Goal: Contribute content: Add original content to the website for others to see

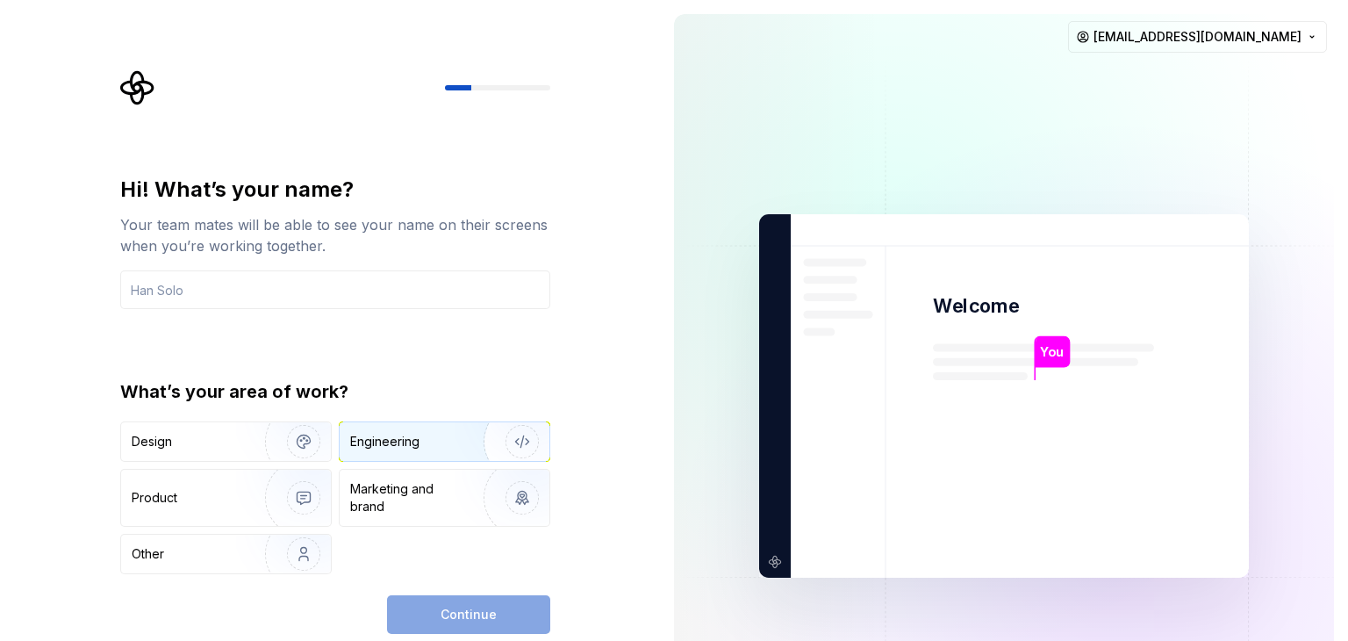
click at [520, 429] on img "button" at bounding box center [511, 442] width 112 height 118
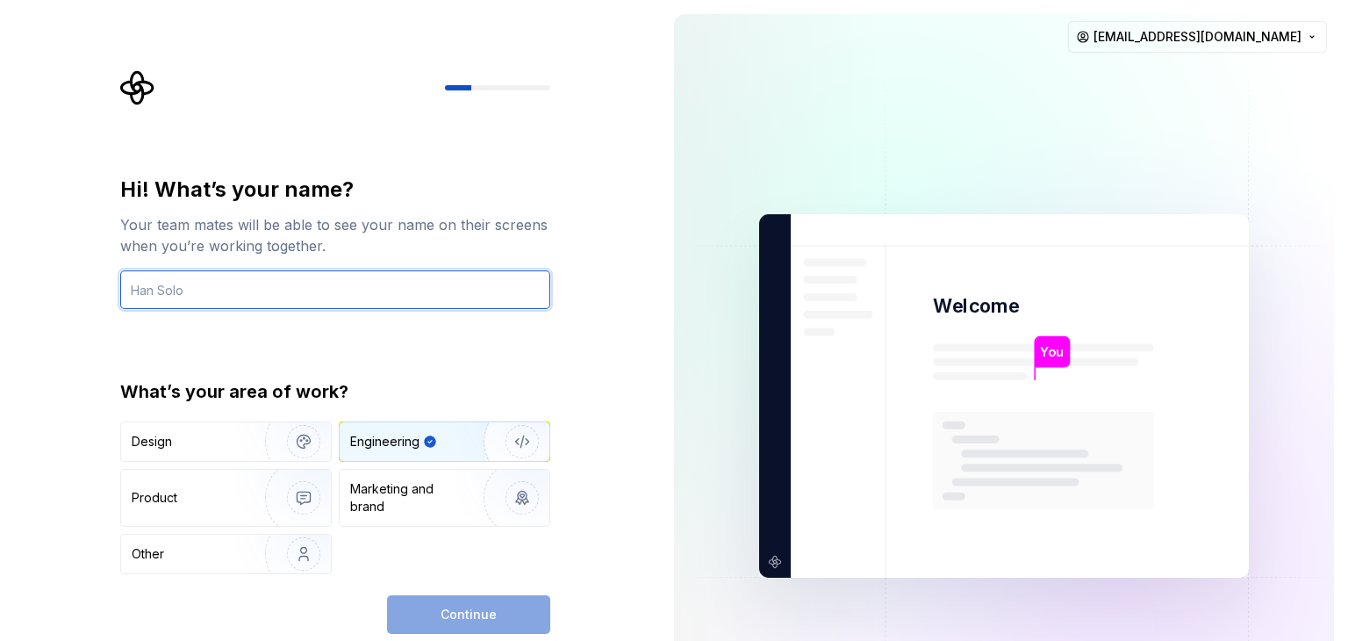
click at [431, 292] on input "text" at bounding box center [335, 289] width 430 height 39
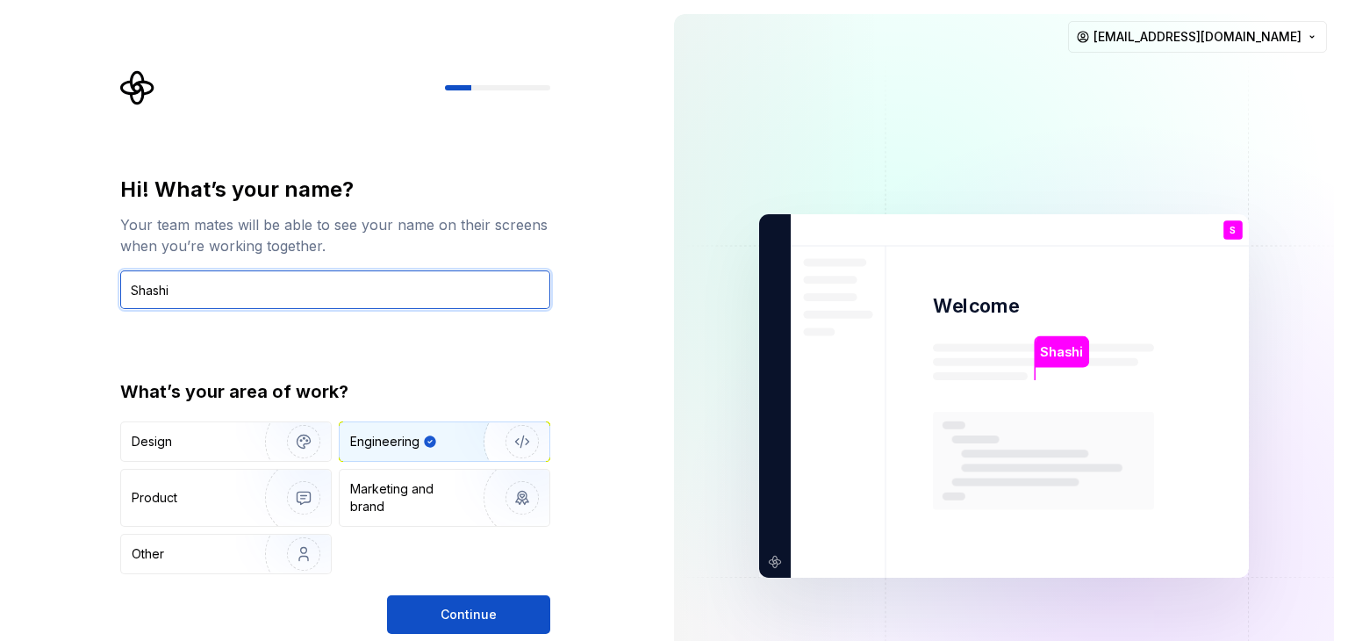
type input "Shashi"
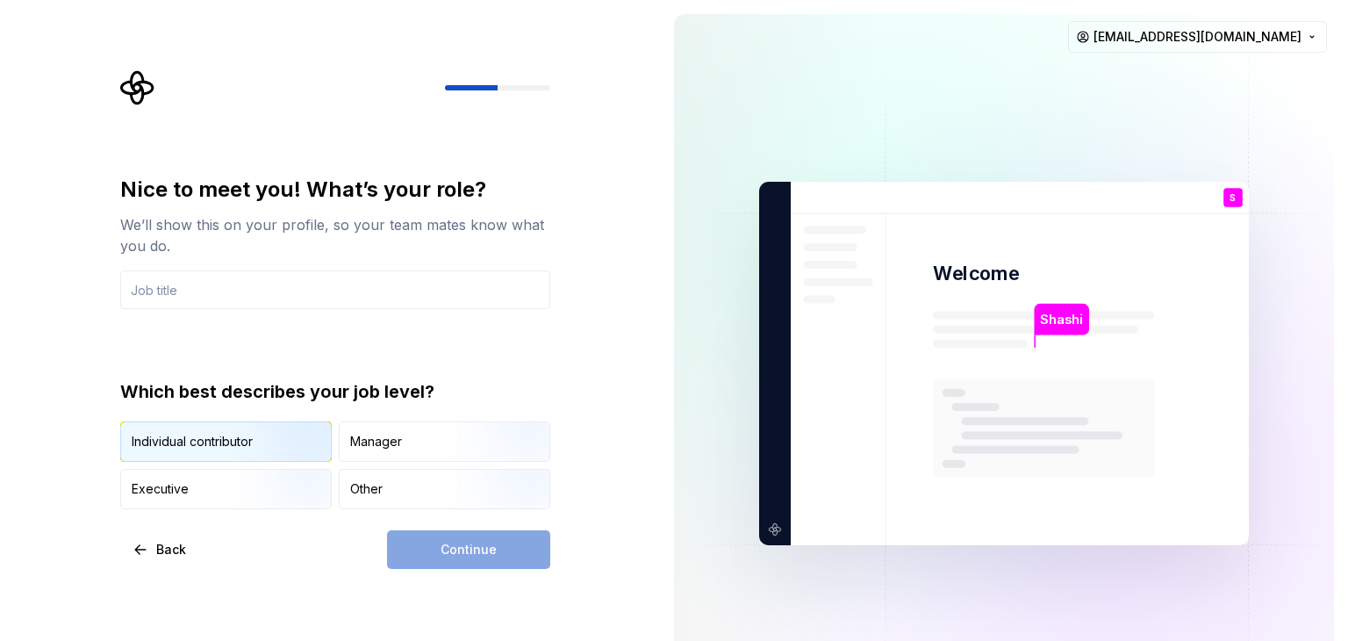
click at [266, 441] on img "button" at bounding box center [289, 464] width 112 height 118
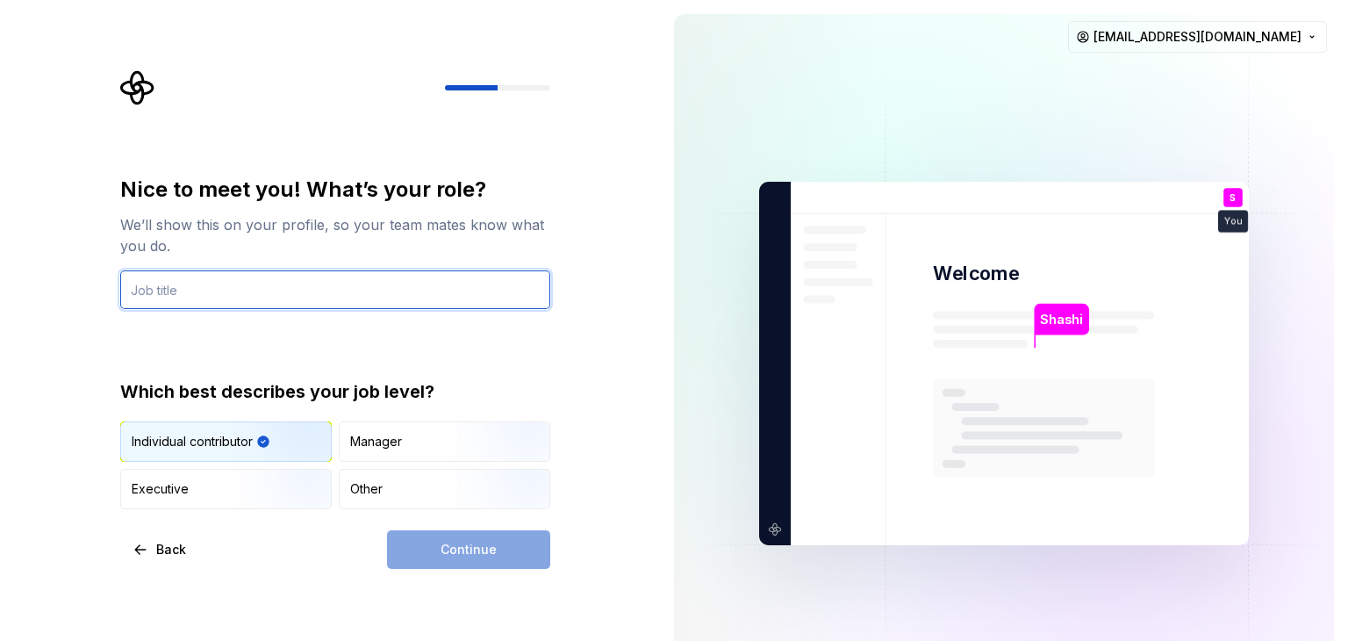
click at [471, 284] on input "text" at bounding box center [335, 289] width 430 height 39
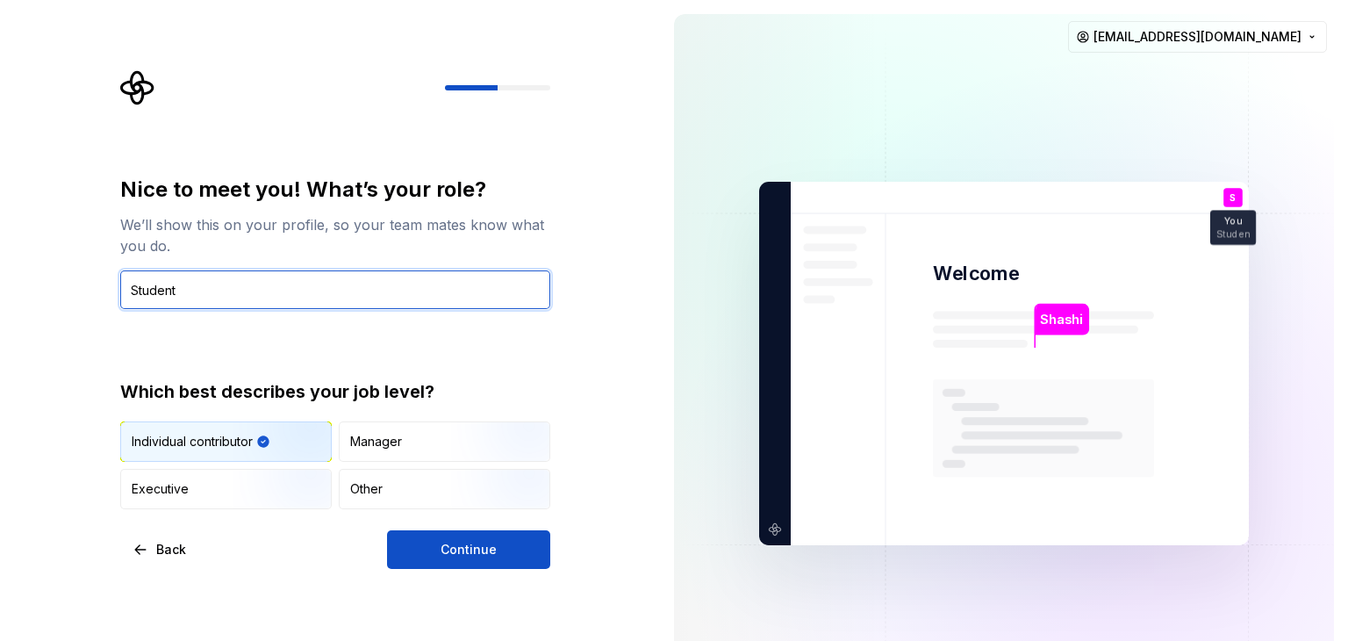
type input "Student"
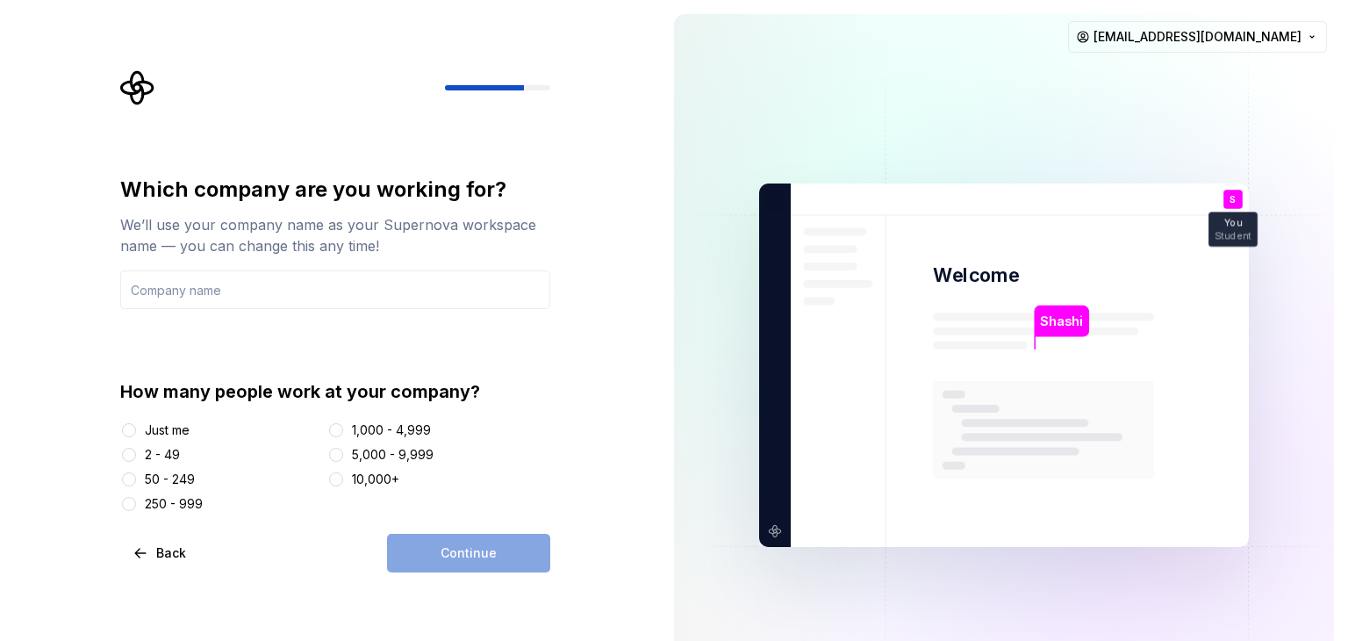
click at [183, 435] on div "Just me" at bounding box center [167, 430] width 45 height 18
click at [136, 435] on button "Just me" at bounding box center [129, 430] width 14 height 14
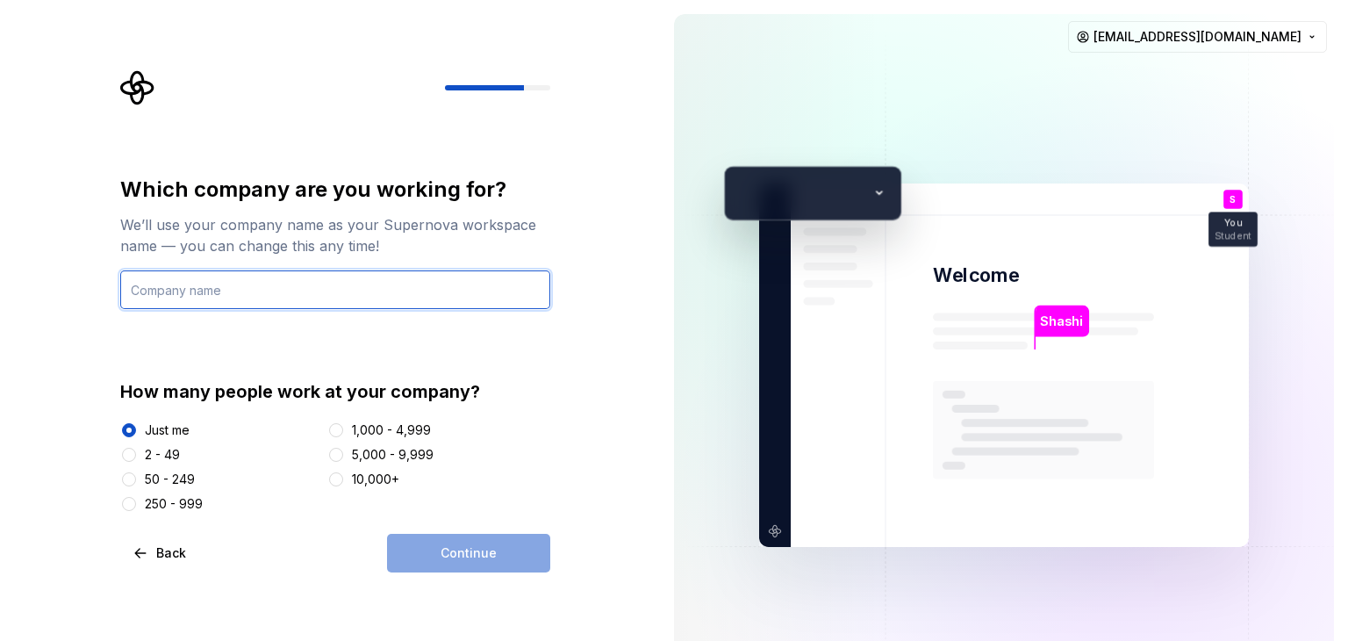
click at [348, 289] on input "text" at bounding box center [335, 289] width 430 height 39
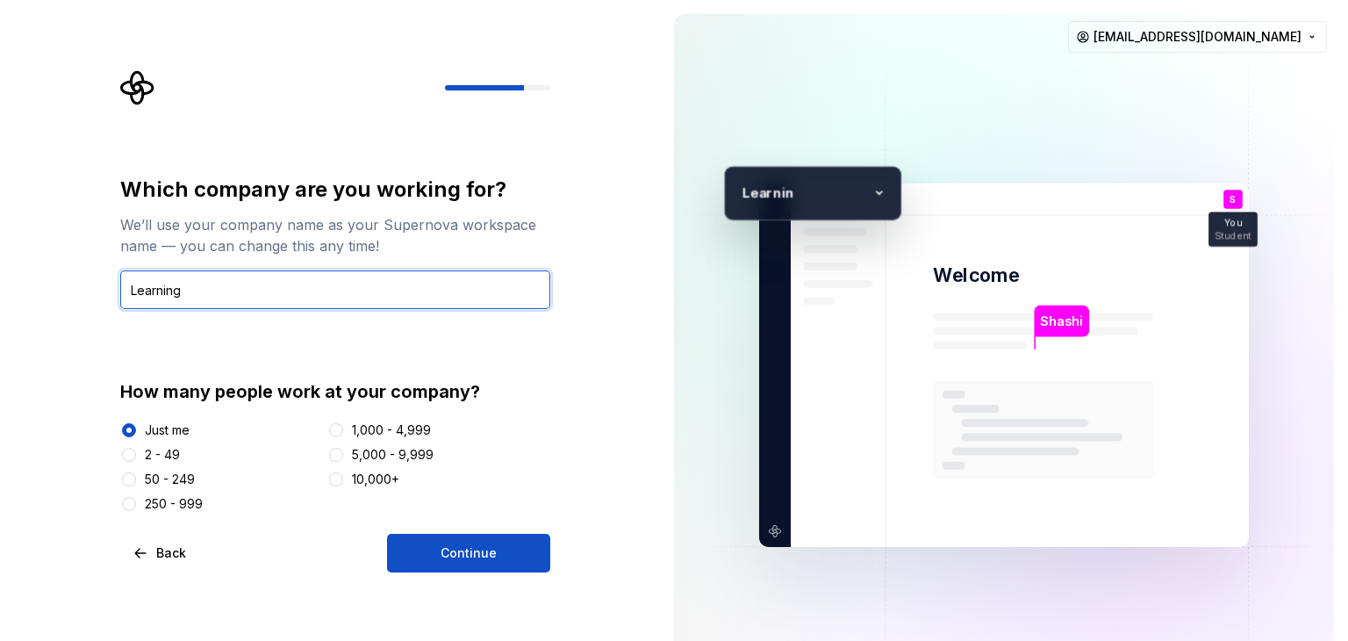
type input "Learning"
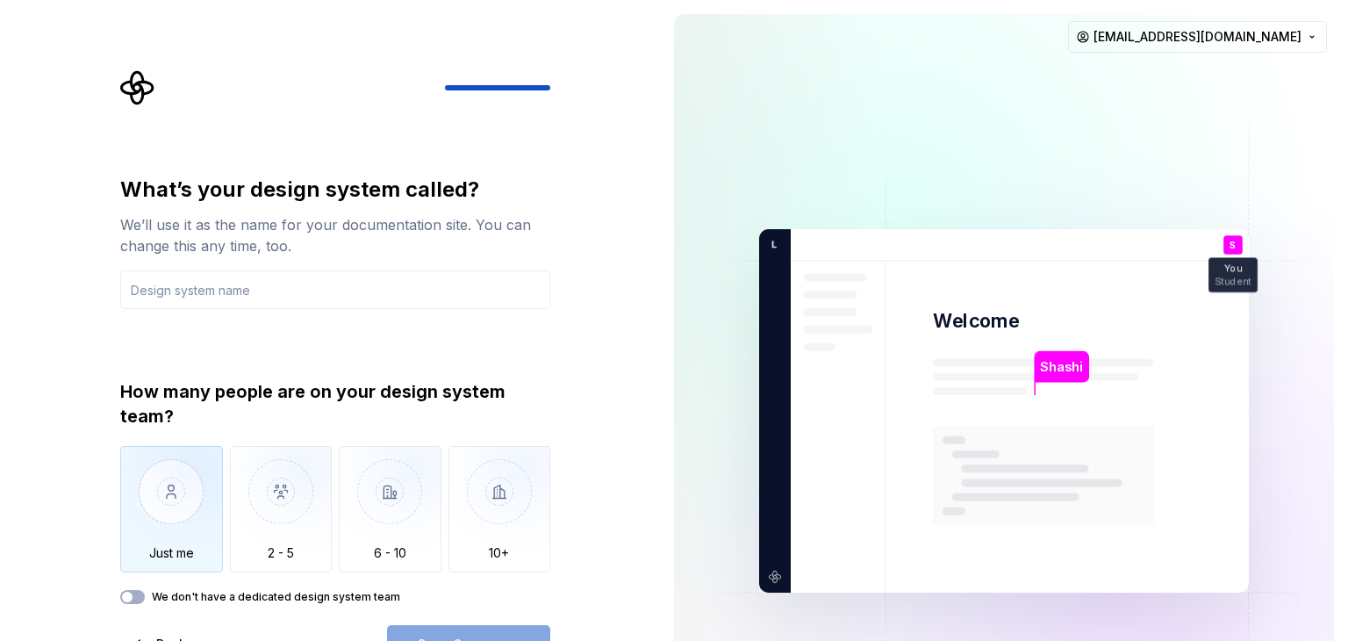
click at [146, 506] on img "button" at bounding box center [171, 505] width 103 height 118
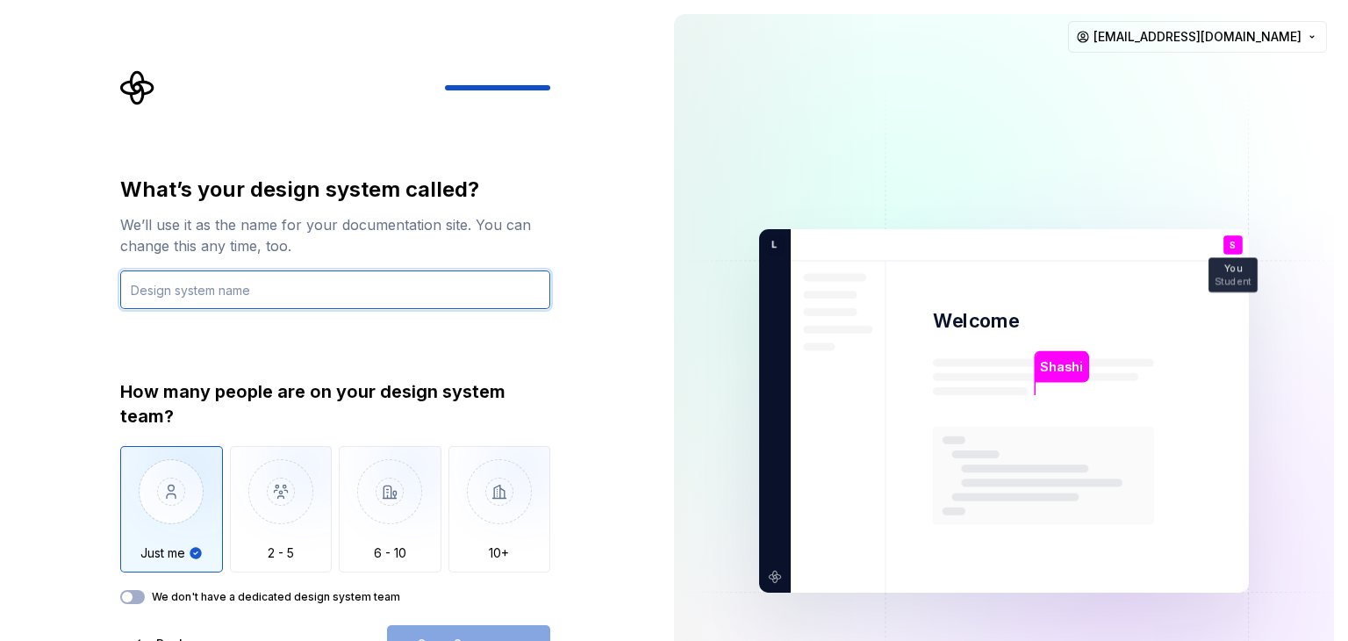
click at [278, 298] on input "text" at bounding box center [335, 289] width 430 height 39
type input "MrDhobi"
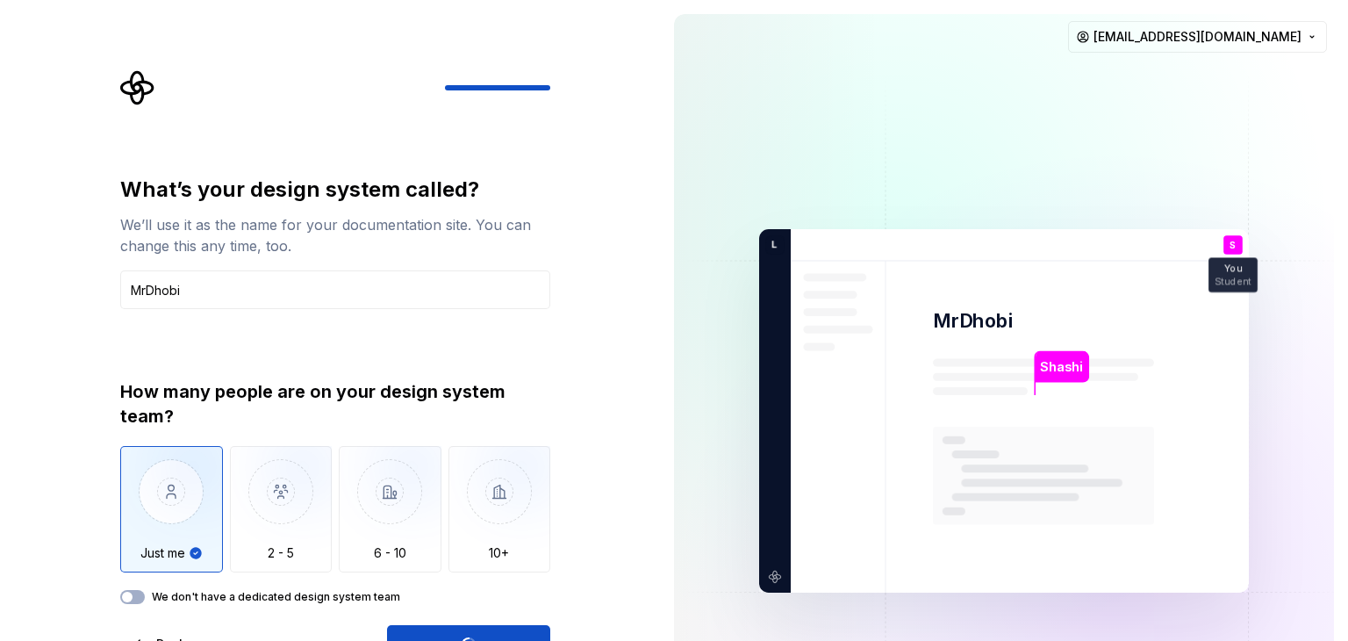
click at [451, 620] on div "What’s your design system called? We’ll use it as the name for your documentati…" at bounding box center [335, 420] width 430 height 488
click at [455, 627] on div "Open Supernova" at bounding box center [468, 644] width 163 height 39
click at [456, 629] on div "Open Supernova" at bounding box center [468, 644] width 163 height 39
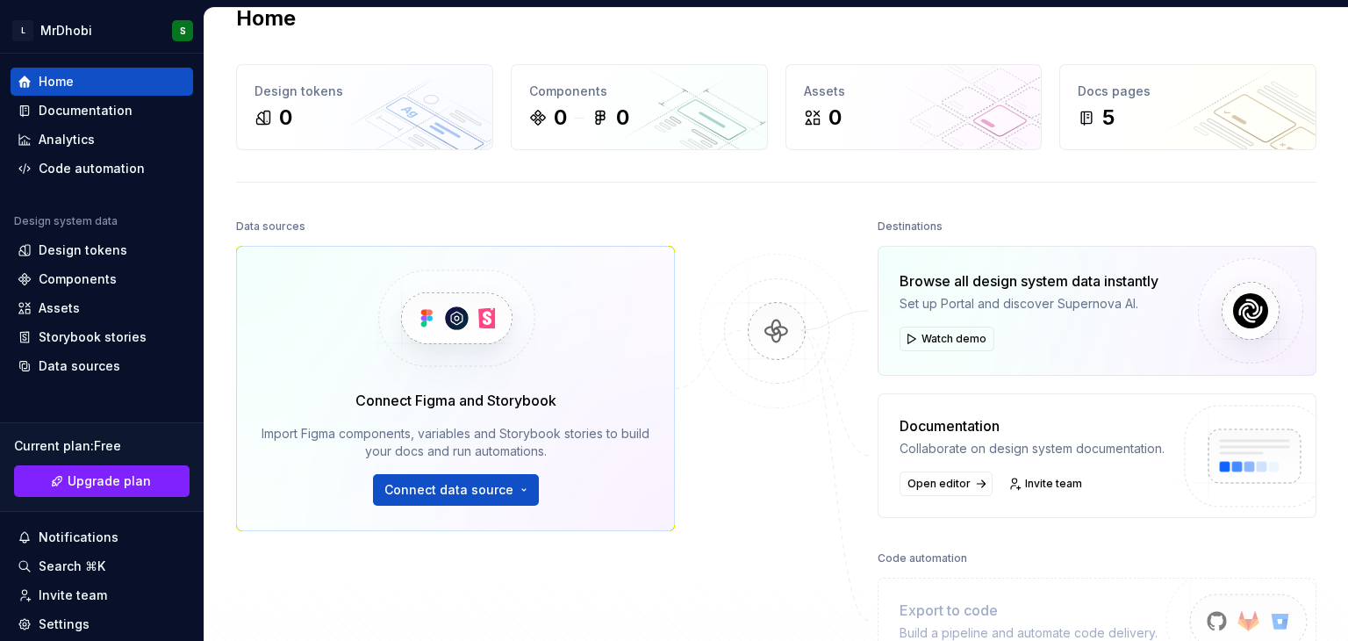
scroll to position [33, 0]
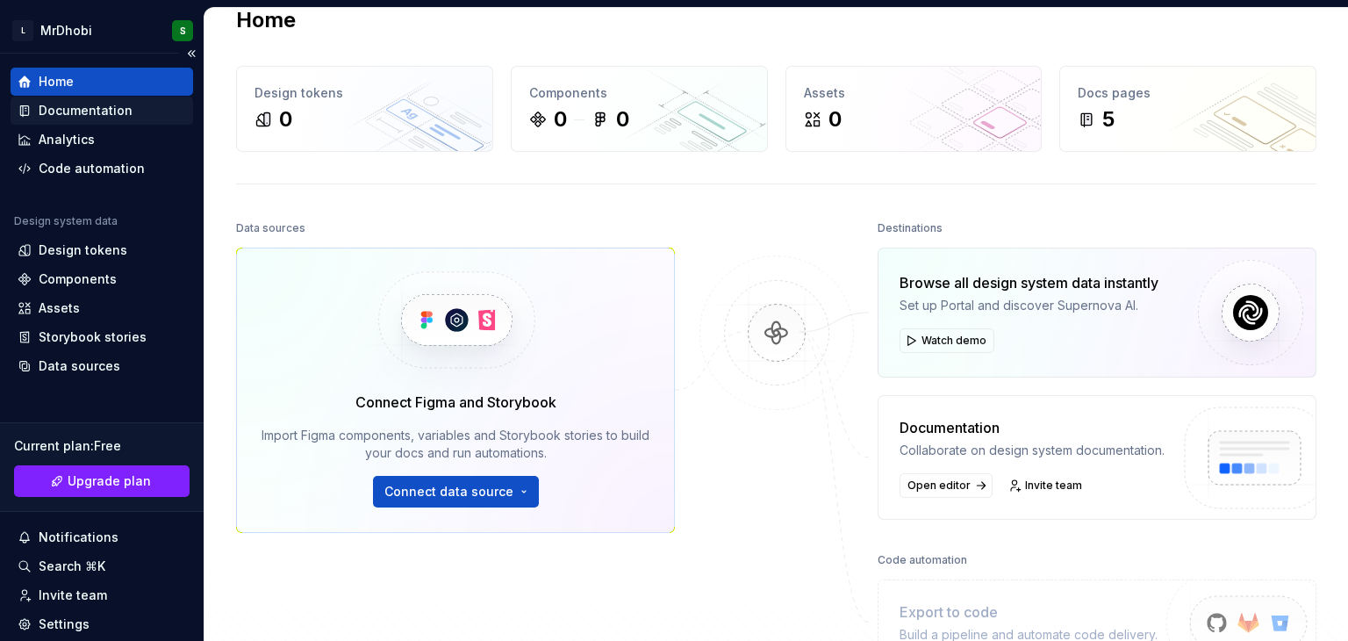
click at [75, 109] on div "Documentation" at bounding box center [86, 111] width 94 height 18
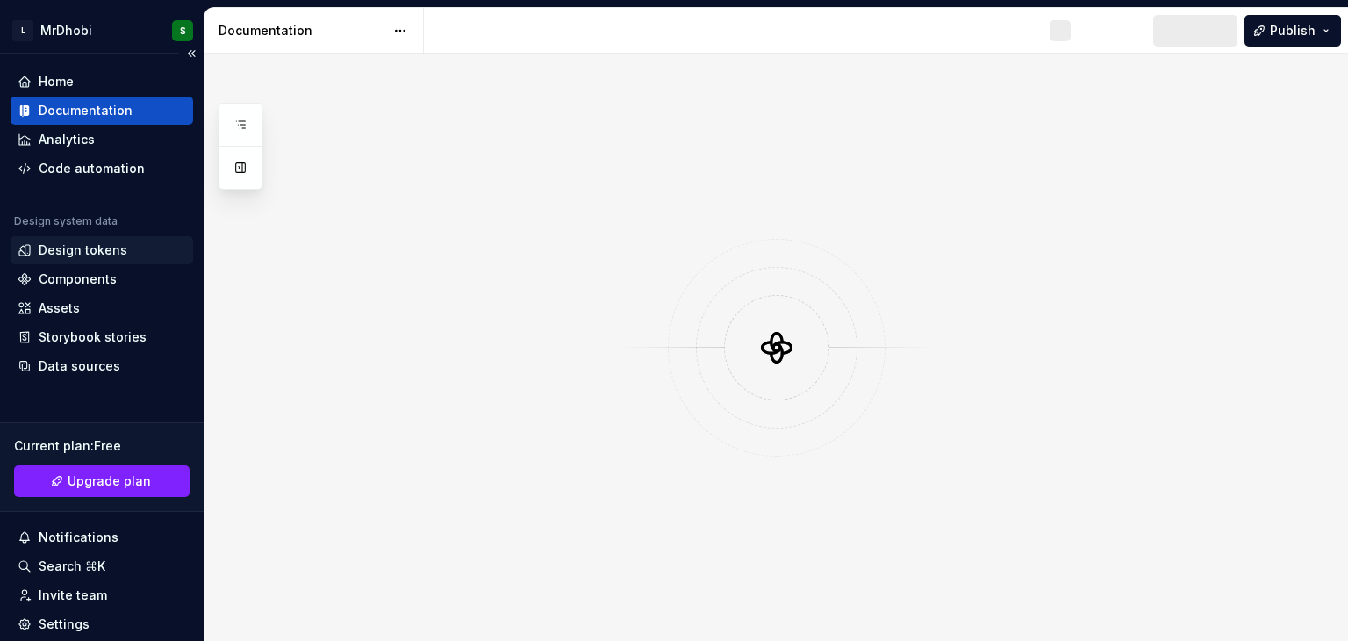
click at [86, 248] on div "Design tokens" at bounding box center [83, 250] width 89 height 18
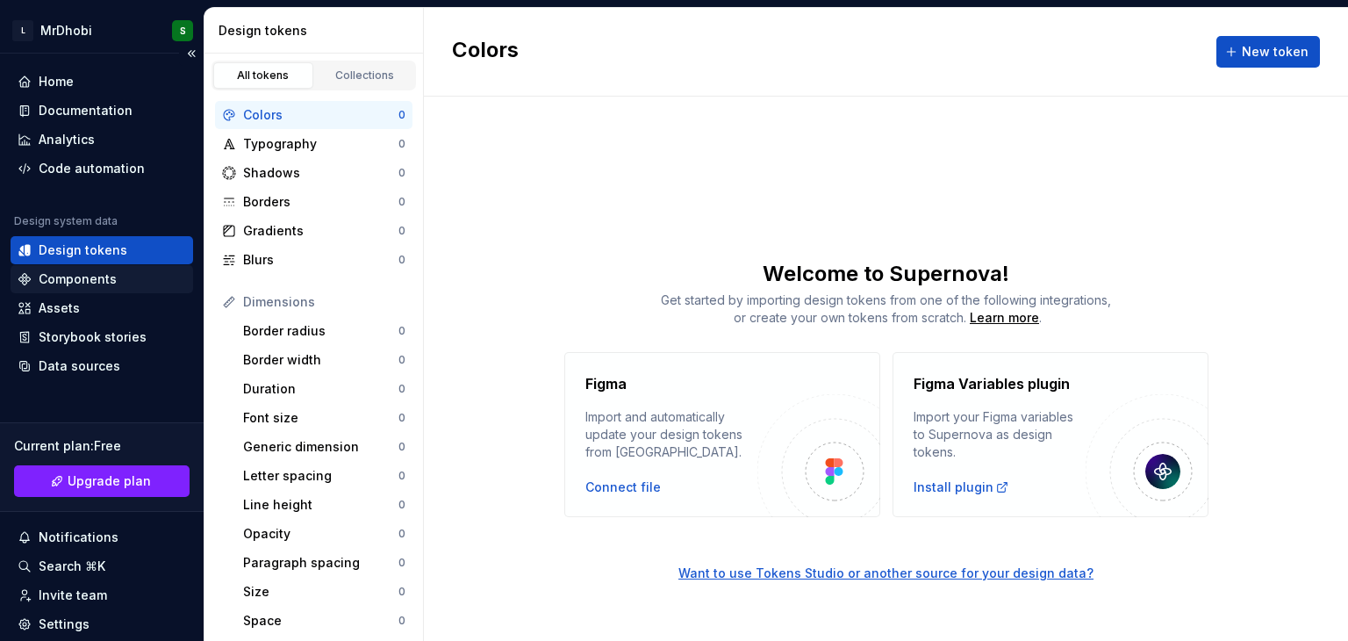
click at [84, 269] on div "Components" at bounding box center [102, 279] width 183 height 28
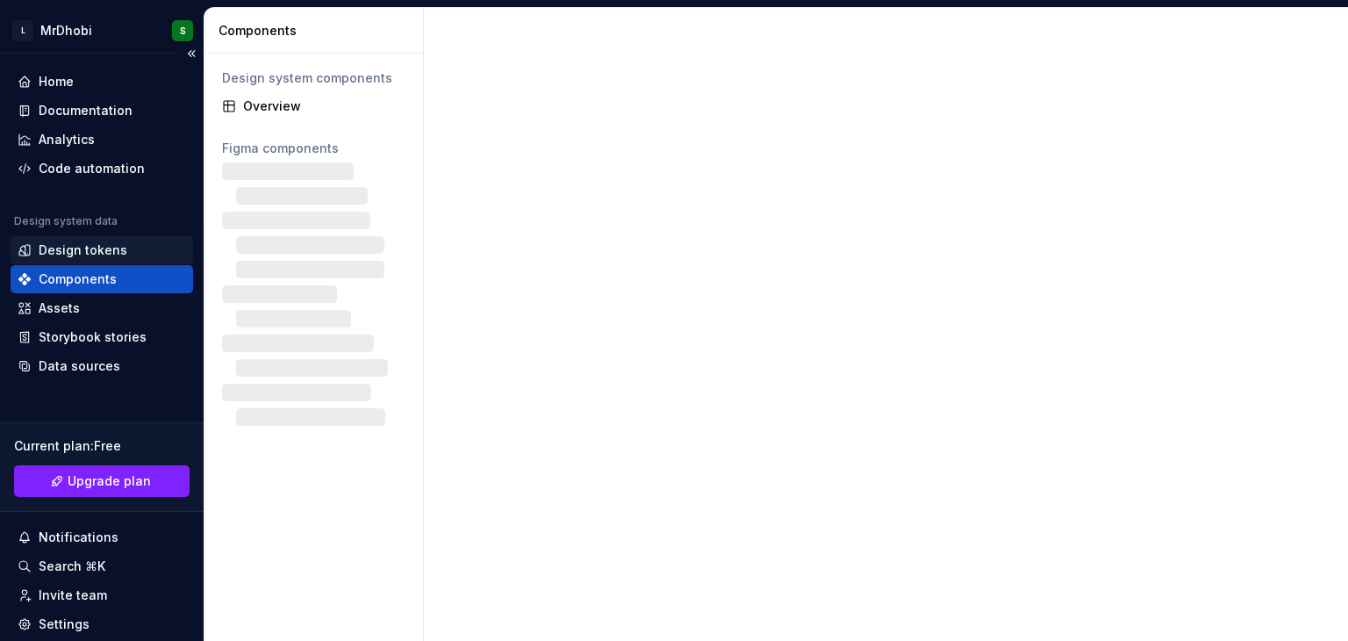
click at [128, 253] on div "Design tokens" at bounding box center [102, 250] width 168 height 18
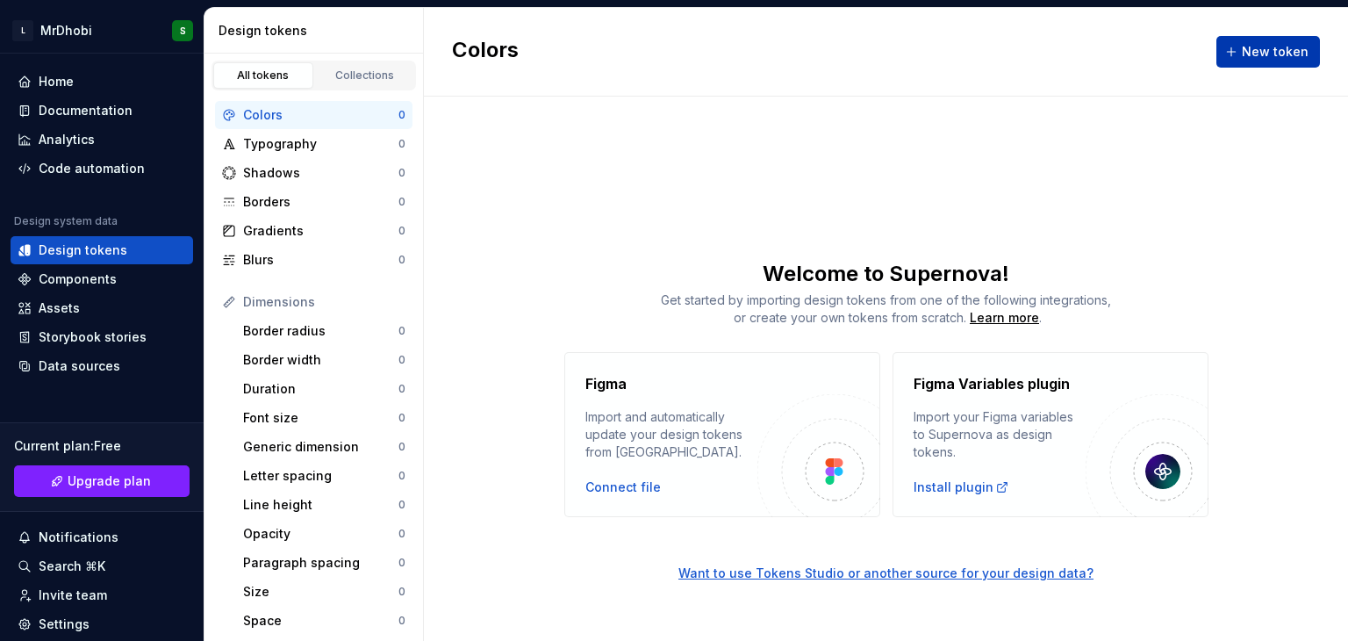
click at [1244, 64] on button "New token" at bounding box center [1268, 52] width 104 height 32
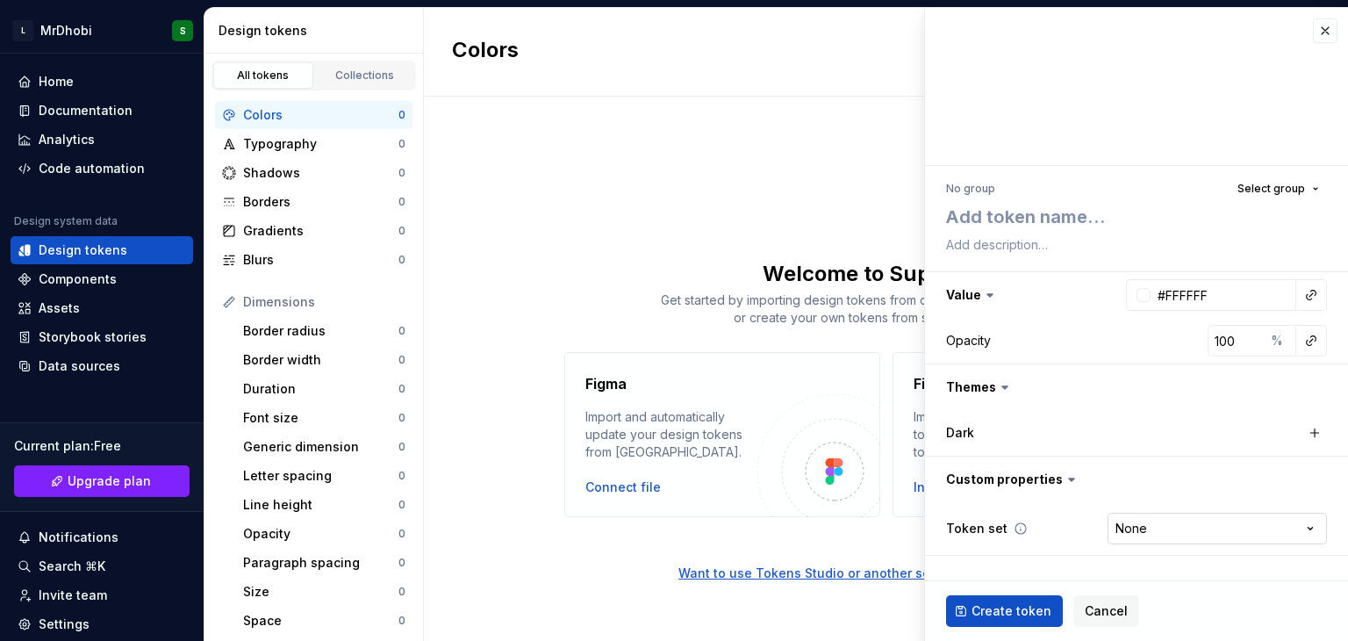
click at [1133, 534] on html "L MrDhobi S Home Documentation Analytics Code automation Design system data Des…" at bounding box center [674, 320] width 1348 height 641
drag, startPoint x: 1134, startPoint y: 531, endPoint x: 1060, endPoint y: 215, distance: 324.4
click at [1060, 215] on html "L MrDhobi S Home Documentation Analytics Code automation Design system data Des…" at bounding box center [674, 320] width 1348 height 641
click at [1060, 215] on textarea at bounding box center [1133, 217] width 381 height 32
click at [1250, 187] on span "Select group" at bounding box center [1271, 189] width 68 height 14
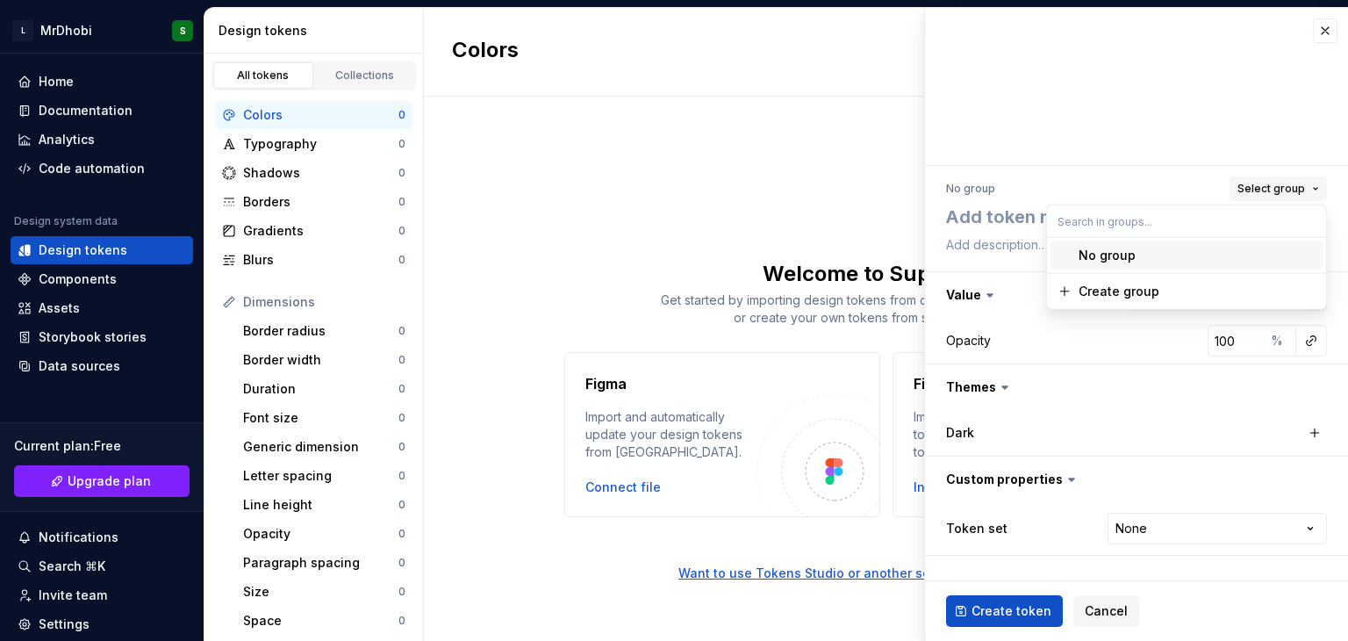
click at [1250, 187] on span "Select group" at bounding box center [1271, 189] width 68 height 14
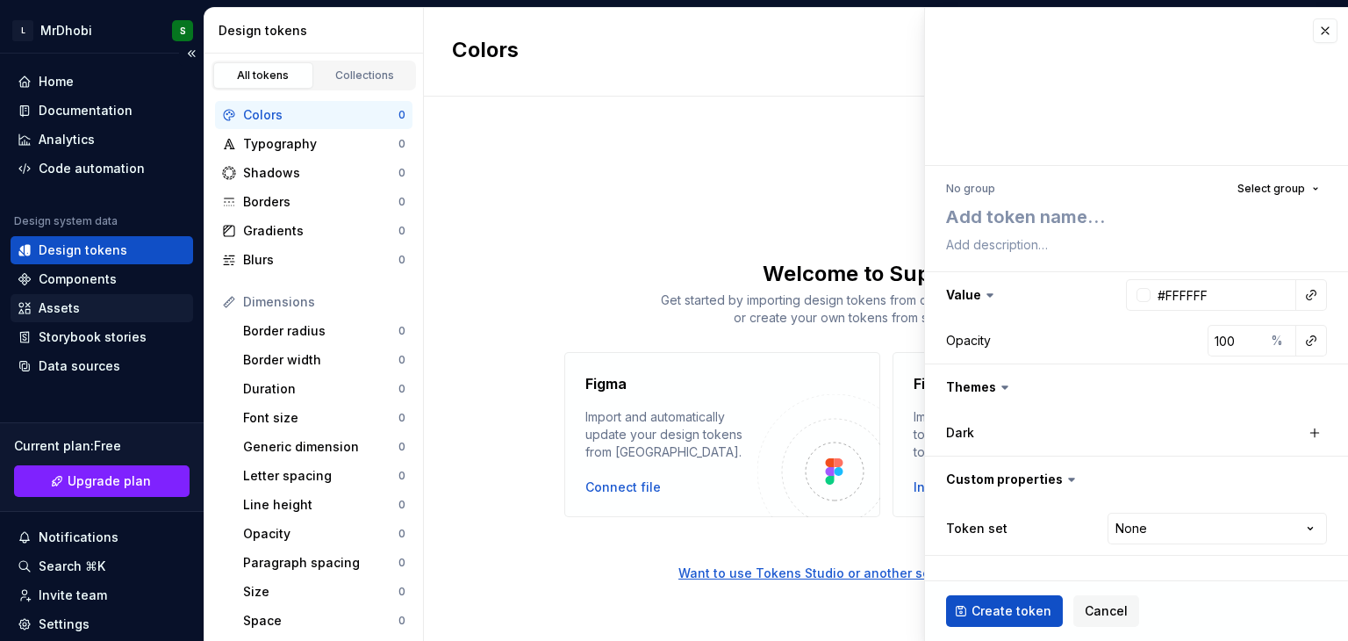
click at [100, 305] on div "Assets" at bounding box center [102, 308] width 168 height 18
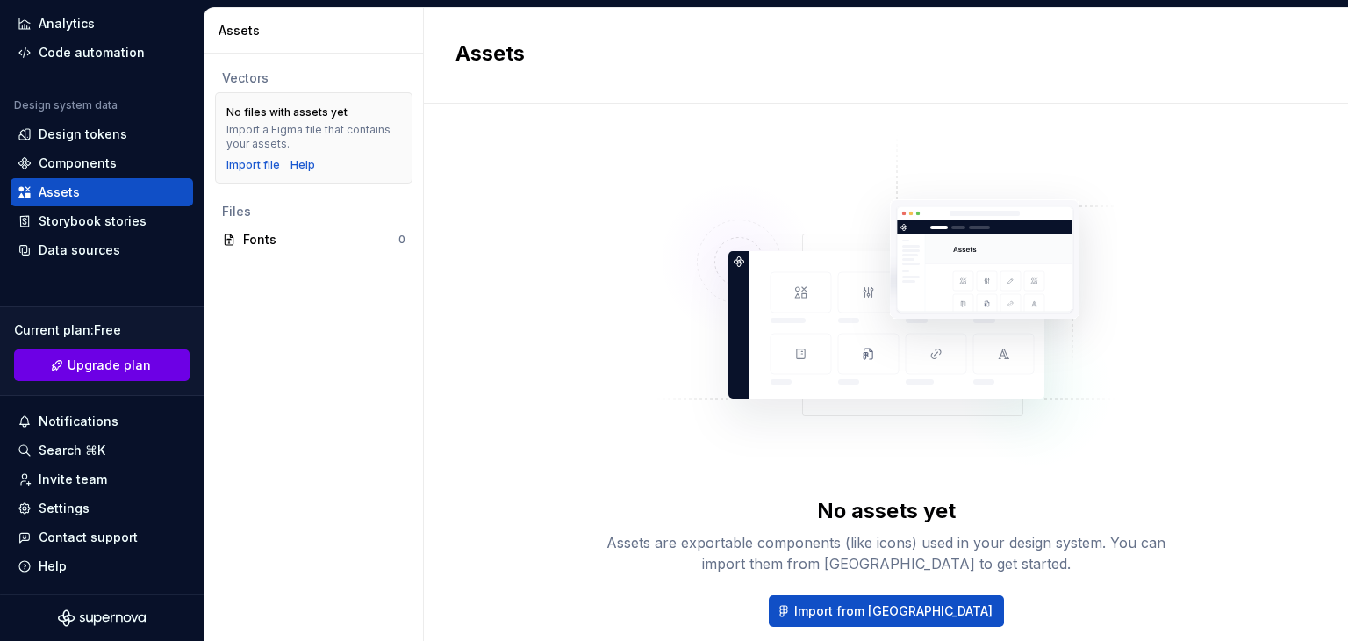
type textarea "*"
